Goal: Navigation & Orientation: Go to known website

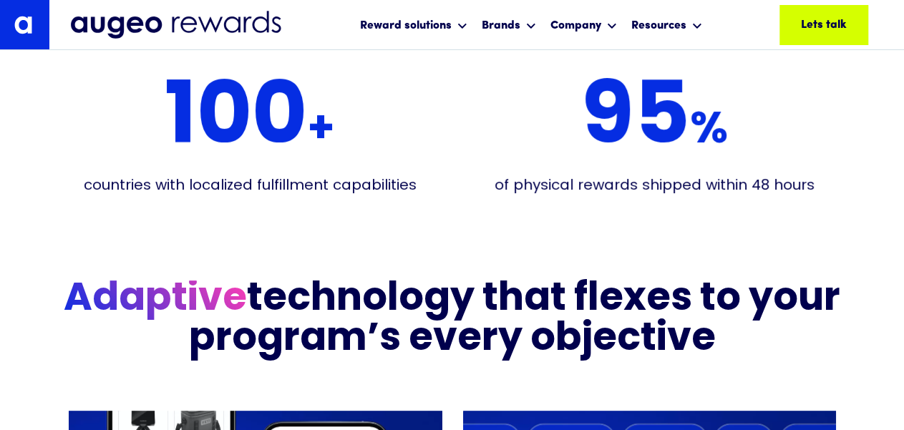
scroll to position [2819, 0]
